Goal: Information Seeking & Learning: Learn about a topic

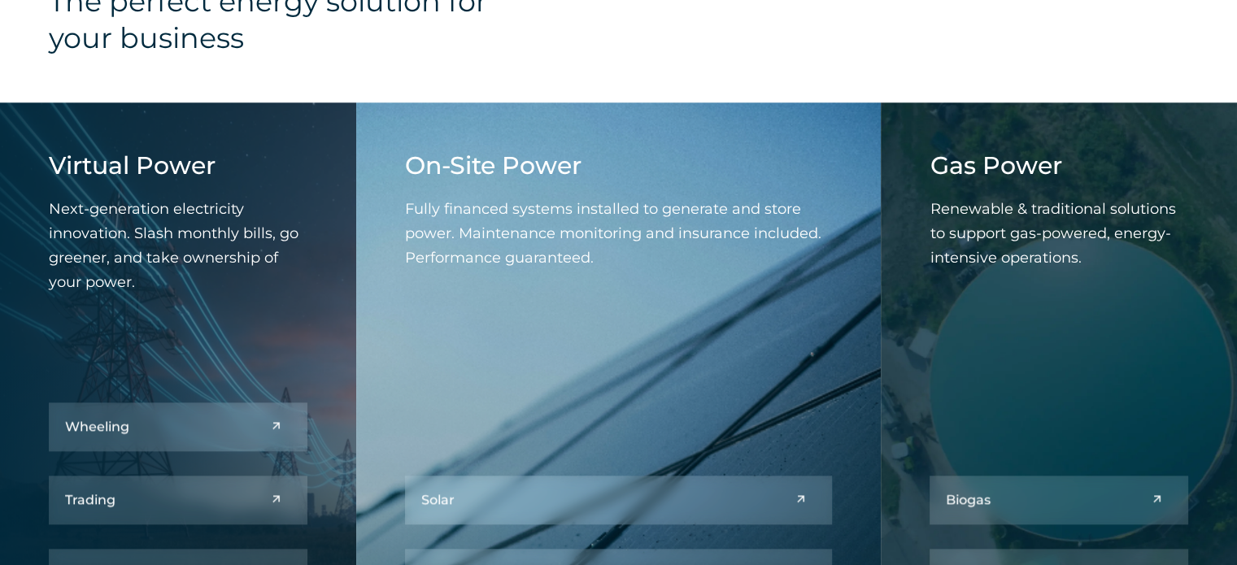
scroll to position [1952, 0]
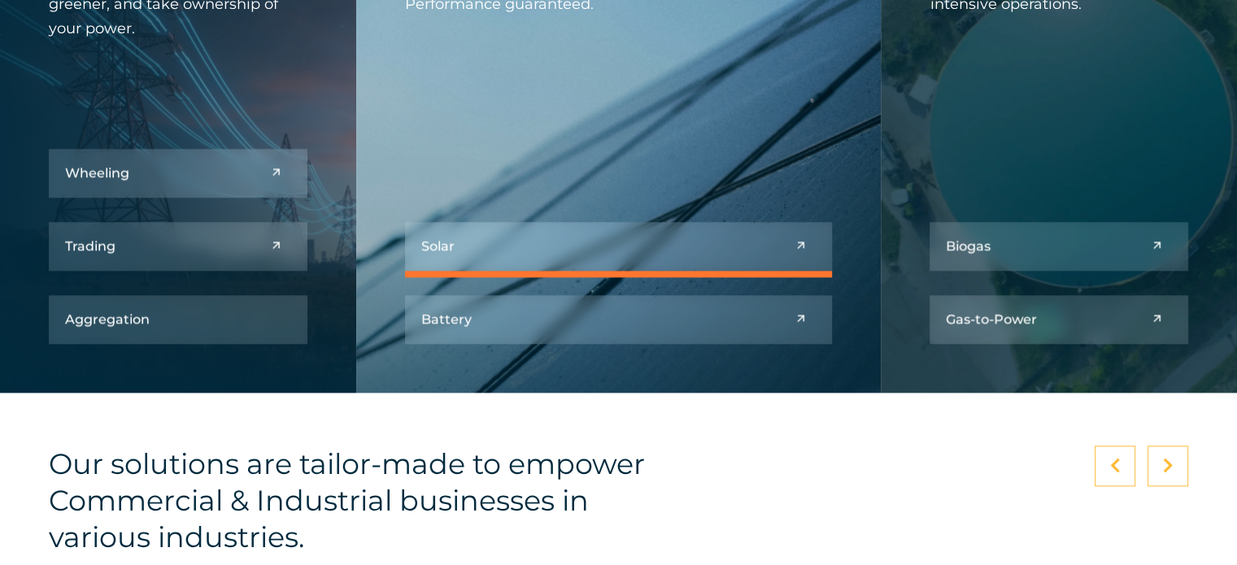
click at [714, 243] on link at bounding box center [619, 246] width 428 height 49
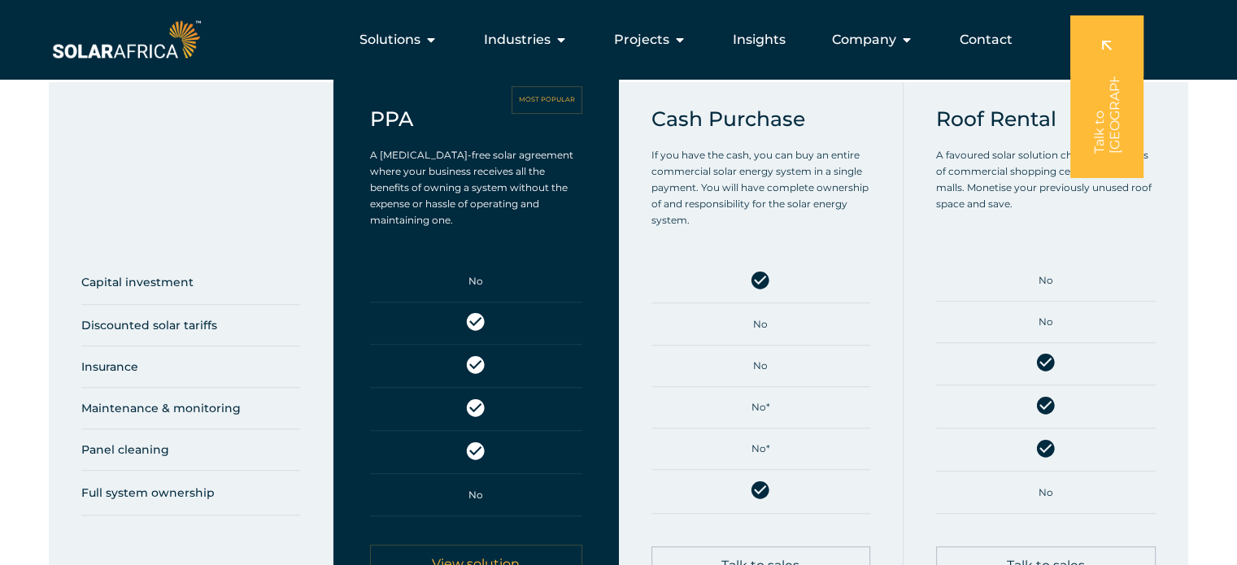
scroll to position [325, 0]
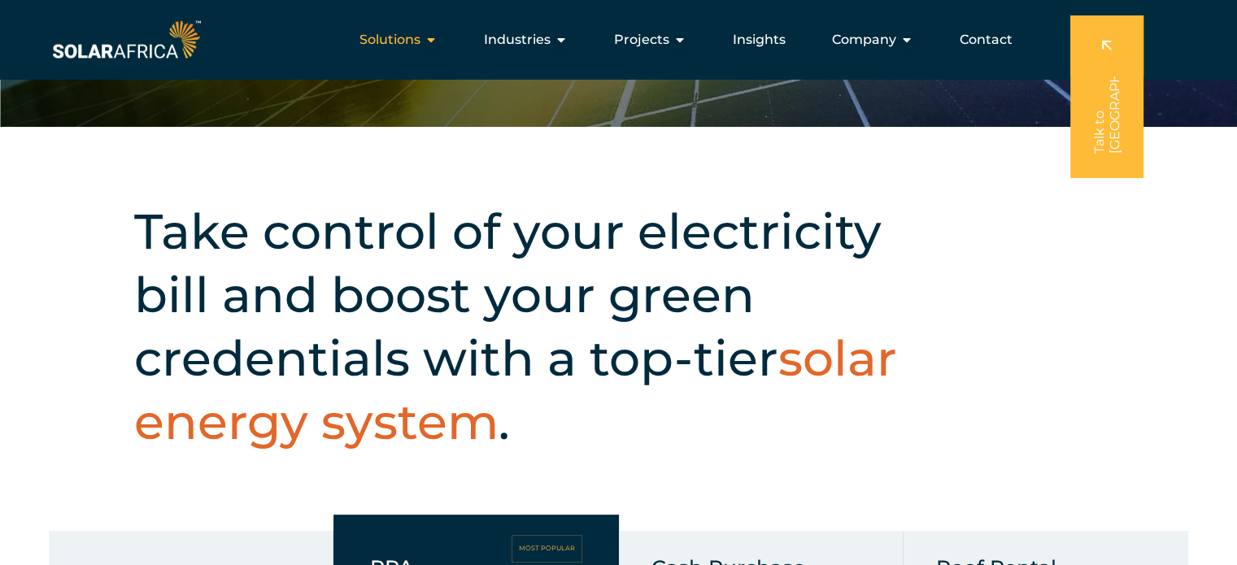
click at [429, 38] on icon "Menu" at bounding box center [431, 39] width 13 height 13
